Goal: Task Accomplishment & Management: Manage account settings

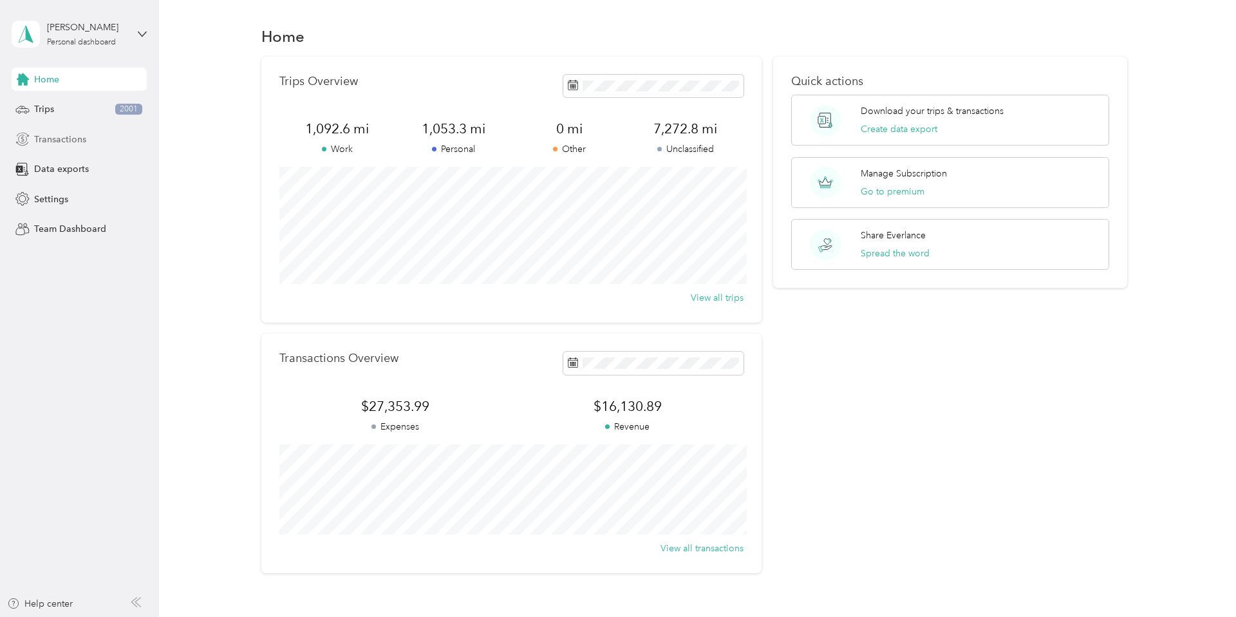
click at [57, 138] on span "Transactions" at bounding box center [60, 140] width 52 height 14
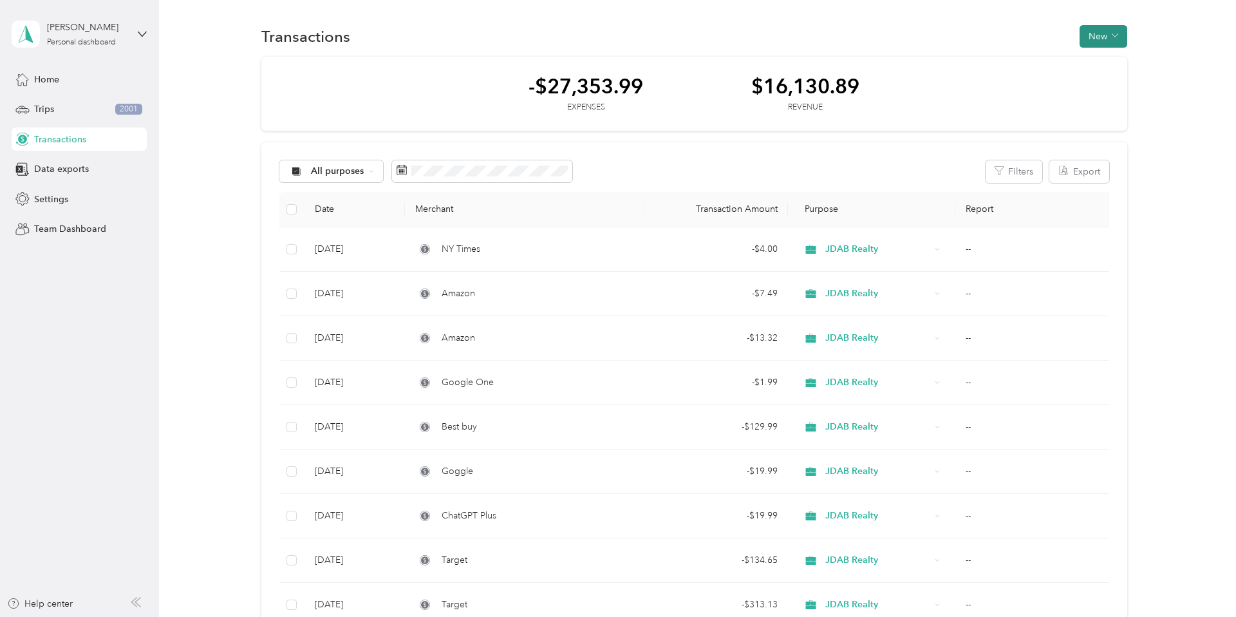
scroll to position [3, 0]
click at [1109, 36] on button "New" at bounding box center [1104, 34] width 48 height 23
click at [1106, 60] on span "Expense" at bounding box center [1106, 59] width 35 height 14
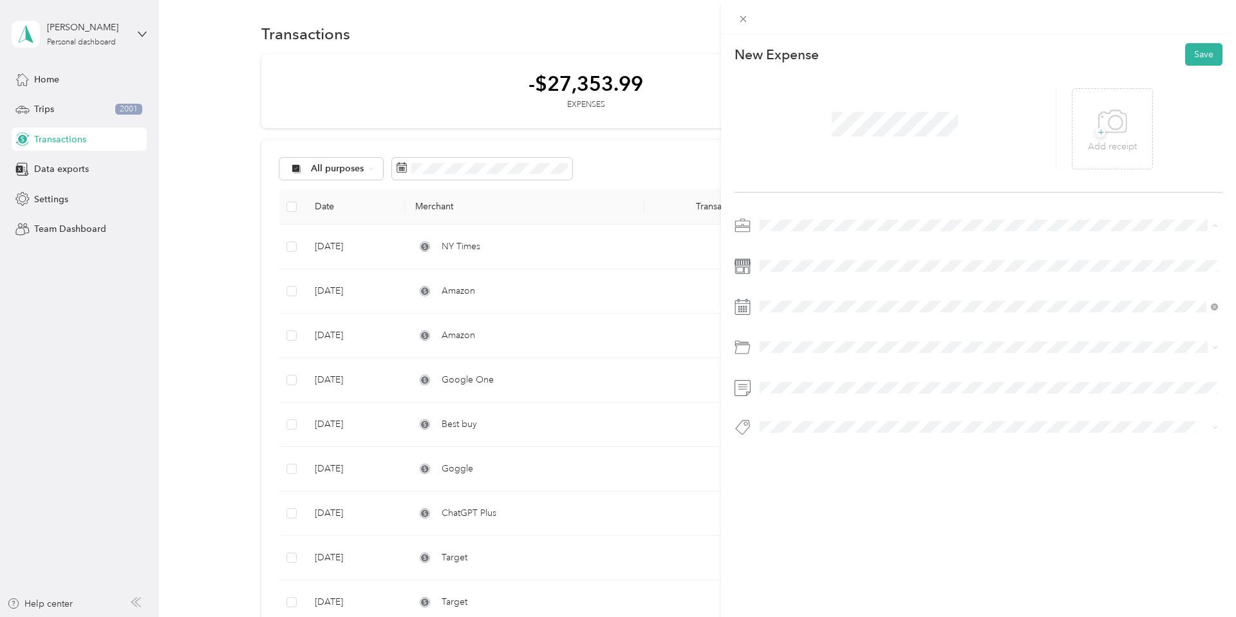
click at [802, 314] on span "JDAB Realty" at bounding box center [789, 315] width 50 height 11
click at [789, 295] on div "Realtor" at bounding box center [988, 293] width 449 height 14
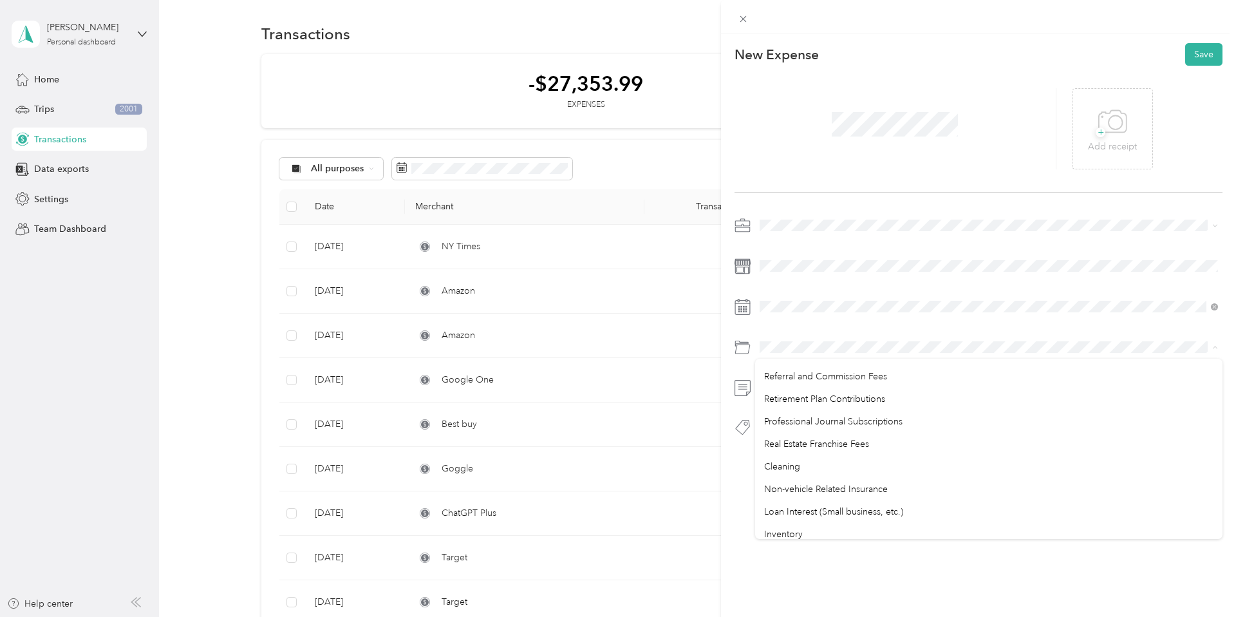
scroll to position [879, 0]
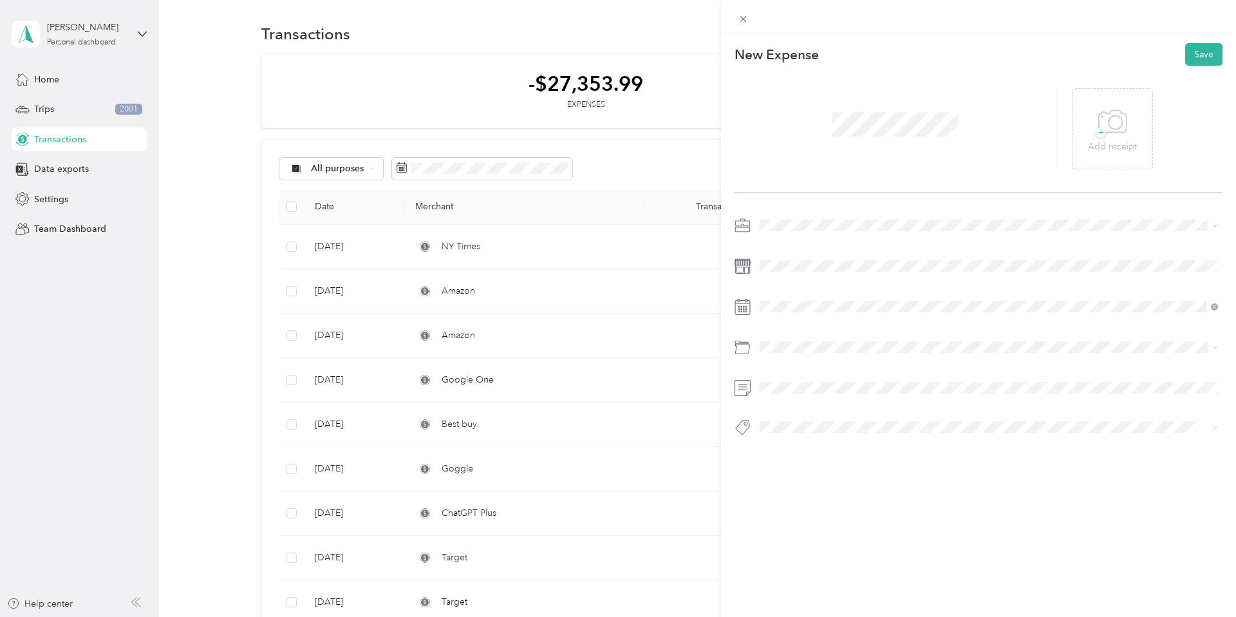
click at [805, 455] on div "Real Estate Franchise Fees" at bounding box center [988, 451] width 449 height 14
click at [838, 400] on span "Professional Dues and Fees" at bounding box center [819, 398] width 111 height 11
click at [1212, 57] on button "Save" at bounding box center [1203, 54] width 37 height 23
